Goal: Use online tool/utility: Utilize a website feature to perform a specific function

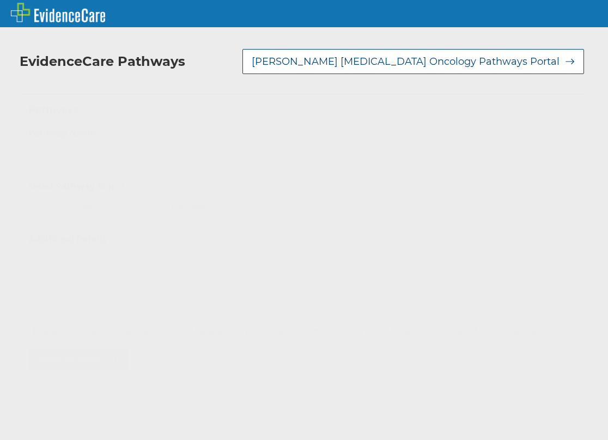
click at [230, 143] on div "Select..." at bounding box center [292, 152] width 526 height 19
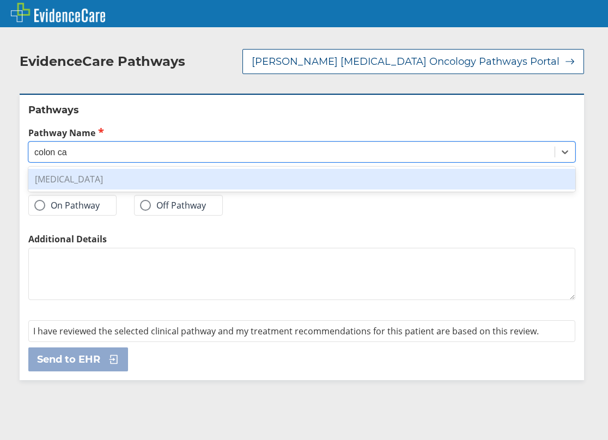
click at [75, 169] on div "[MEDICAL_DATA]" at bounding box center [301, 179] width 547 height 21
type input "colon ca"
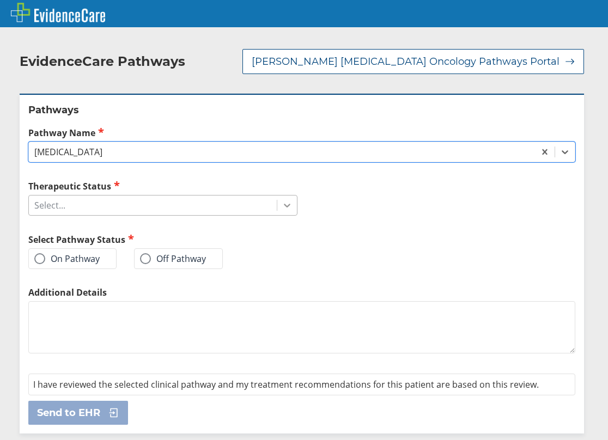
click at [283, 200] on icon at bounding box center [287, 205] width 11 height 11
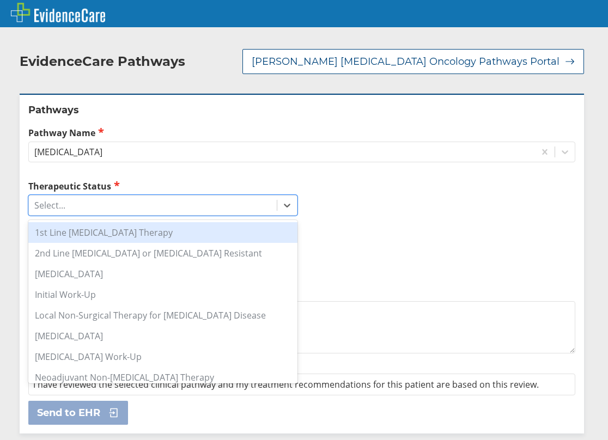
click at [216, 222] on div "1st Line [MEDICAL_DATA] Therapy" at bounding box center [162, 232] width 269 height 21
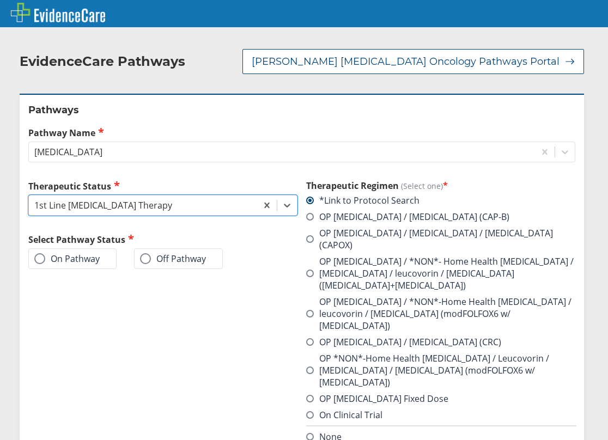
click at [45, 253] on label "On Pathway" at bounding box center [66, 258] width 65 height 11
click at [0, 0] on input "On Pathway" at bounding box center [0, 0] width 0 height 0
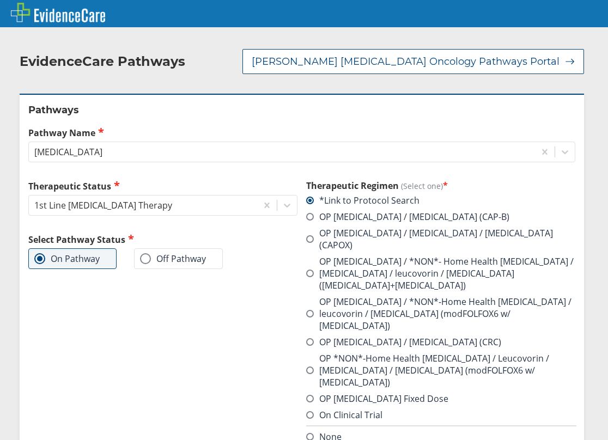
scroll to position [54, 0]
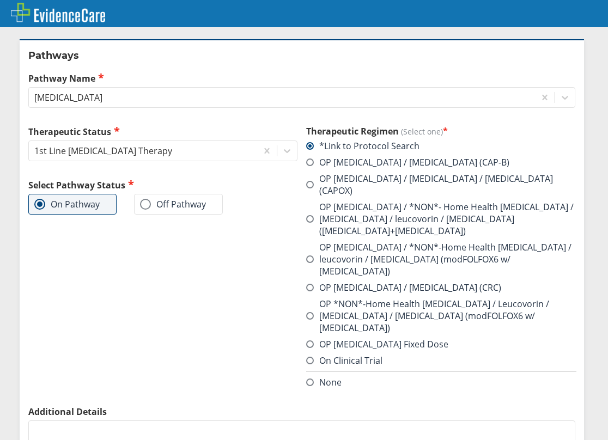
click at [307, 255] on span at bounding box center [310, 259] width 8 height 8
click at [0, 0] on input "OP [MEDICAL_DATA] / *NON*-Home Health [MEDICAL_DATA] / leucovorin / [MEDICAL_DA…" at bounding box center [0, 0] width 0 height 0
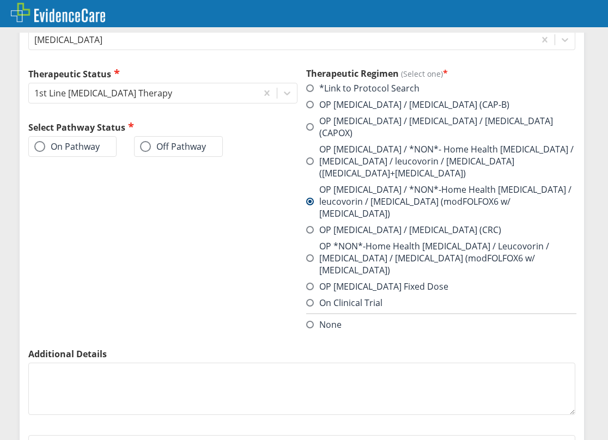
click at [72, 141] on label "On Pathway" at bounding box center [66, 146] width 65 height 11
click at [0, 0] on input "On Pathway" at bounding box center [0, 0] width 0 height 0
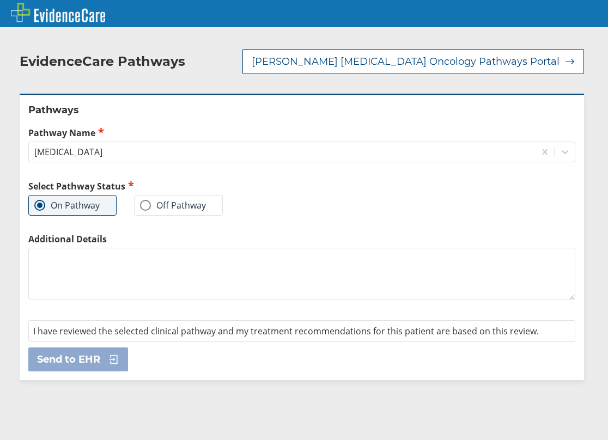
scroll to position [0, 0]
